Goal: Navigation & Orientation: Find specific page/section

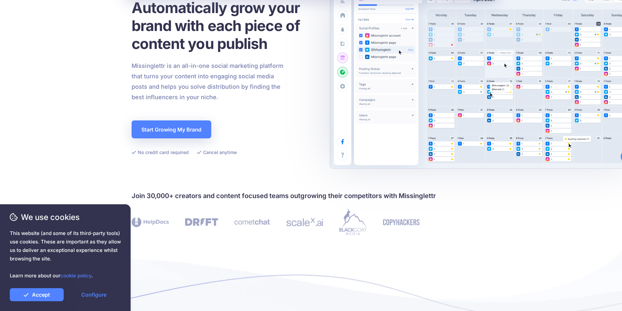
scroll to position [235, 0]
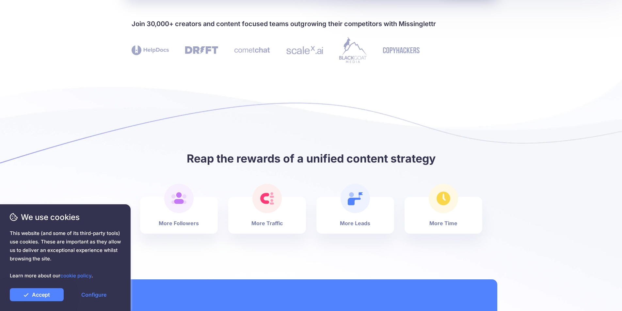
click at [297, 247] on ul "More Followers More Traffic More Leads More Time" at bounding box center [306, 228] width 352 height 62
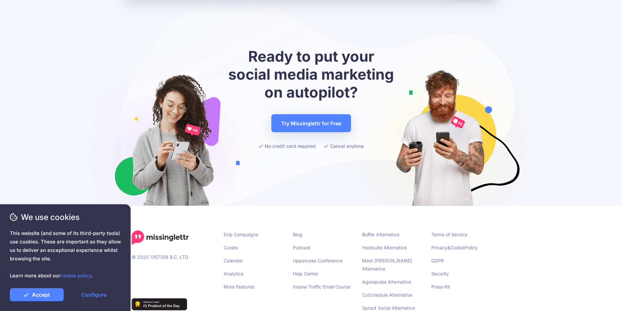
scroll to position [2571, 0]
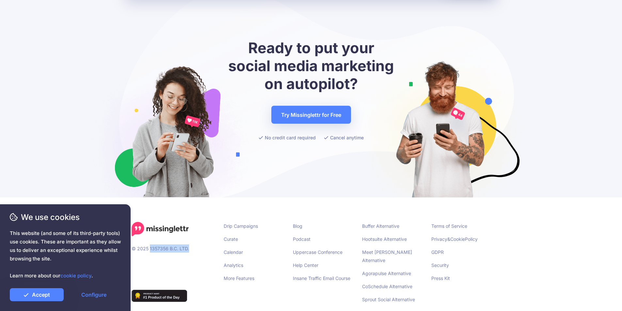
drag, startPoint x: 190, startPoint y: 240, endPoint x: 215, endPoint y: 111, distance: 131.8
click at [150, 239] on div "© 2025 1357356 B.C. LTD." at bounding box center [173, 265] width 92 height 86
copy div "1357356 B.C. LTD."
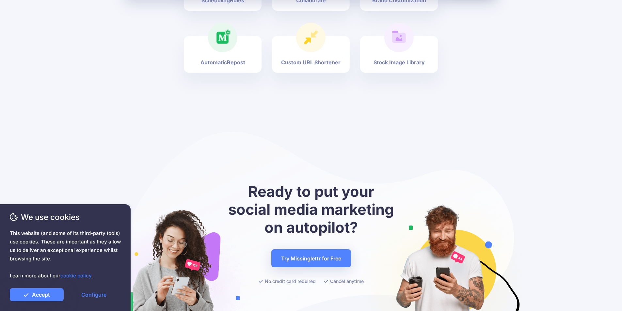
scroll to position [2571, 0]
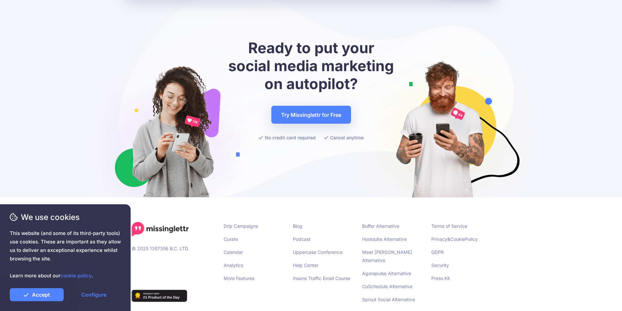
click at [442, 235] on li "Privacy & Cookie Policy" at bounding box center [460, 239] width 59 height 8
click at [441, 236] on link "Privacy" at bounding box center [439, 239] width 16 height 6
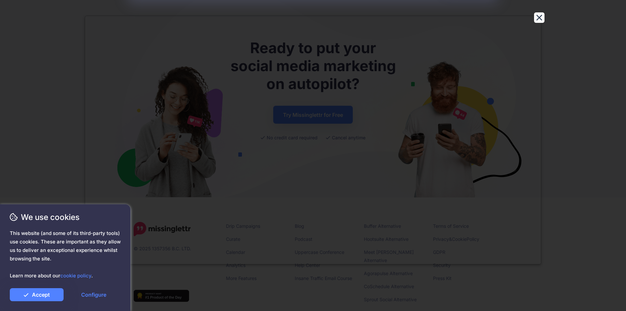
click at [538, 19] on button "Close" at bounding box center [539, 17] width 10 height 10
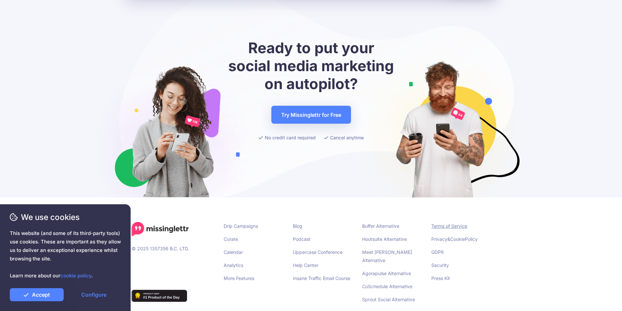
click at [445, 223] on link "Terms of Service" at bounding box center [449, 226] width 36 height 6
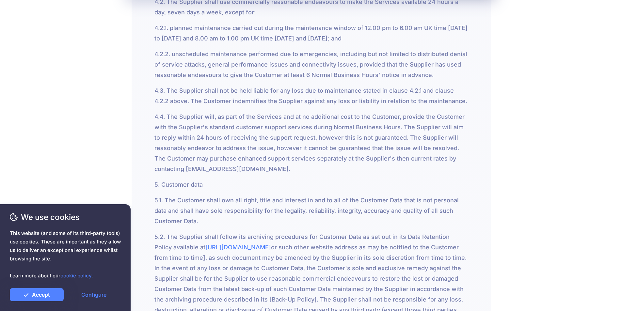
scroll to position [2310, 0]
